Goal: Find specific page/section: Find specific page/section

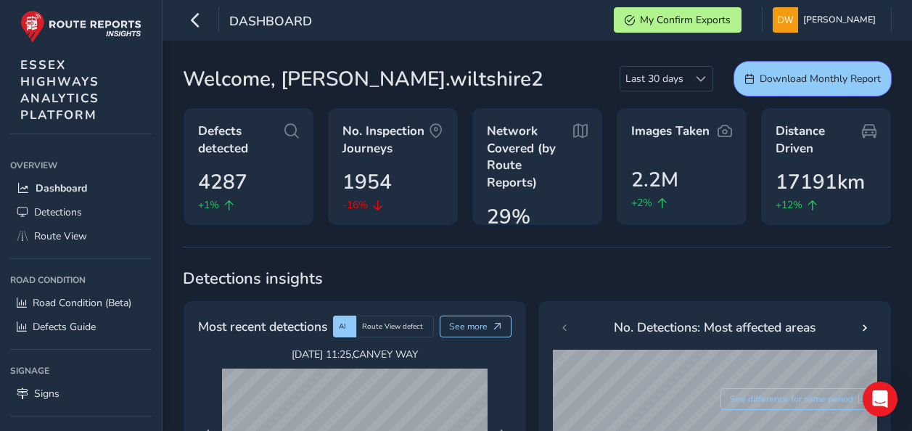
scroll to position [290, 0]
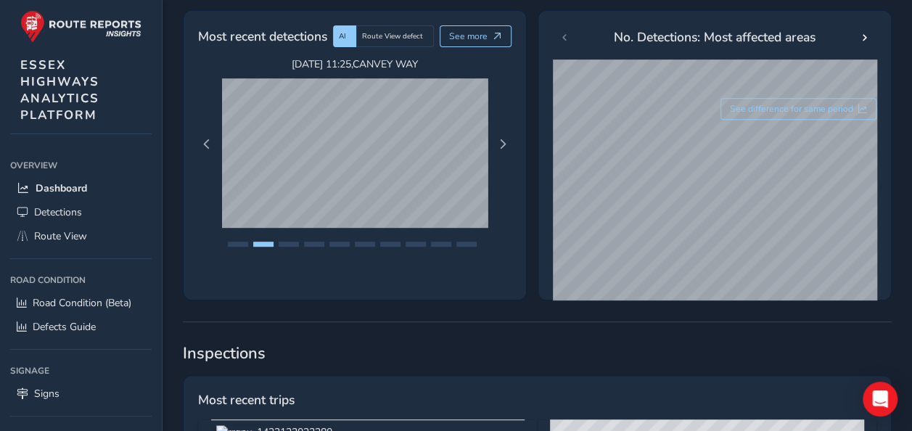
click at [493, 149] on div "[DATE] 11:18 , [GEOGRAPHIC_DATA] [DATE] 11:25 , [GEOGRAPHIC_DATA] [DATE] 11:25 …" at bounding box center [354, 144] width 326 height 174
click at [501, 148] on button "Next Page" at bounding box center [503, 144] width 20 height 20
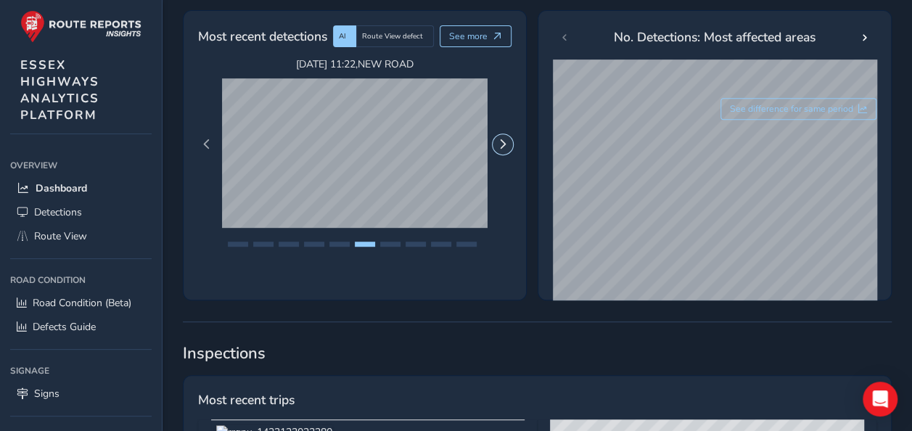
click at [501, 148] on button "Next Page" at bounding box center [503, 144] width 20 height 20
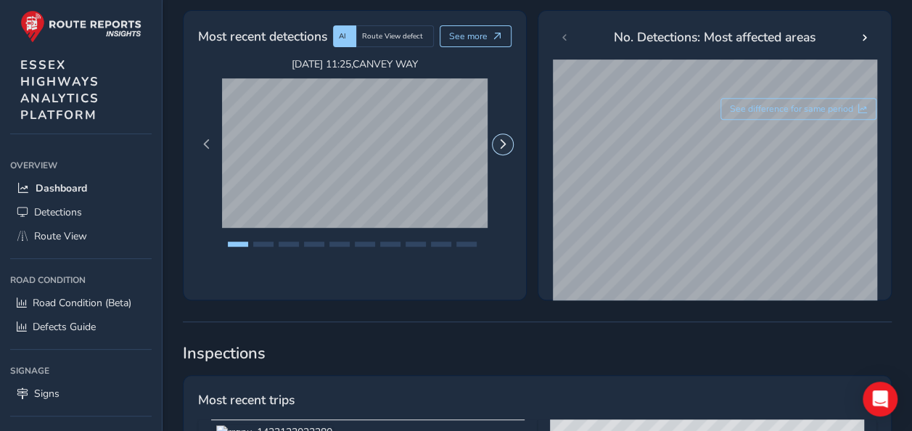
click at [501, 148] on button "Next Page" at bounding box center [503, 144] width 20 height 20
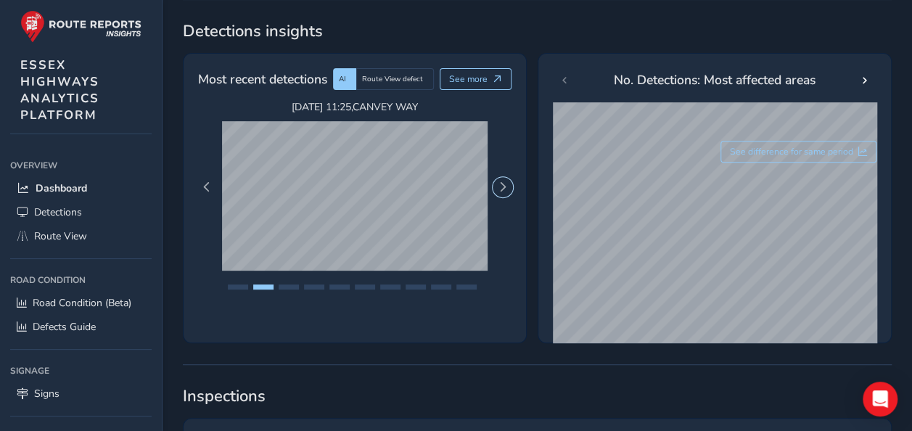
scroll to position [218, 0]
